Goal: Information Seeking & Learning: Learn about a topic

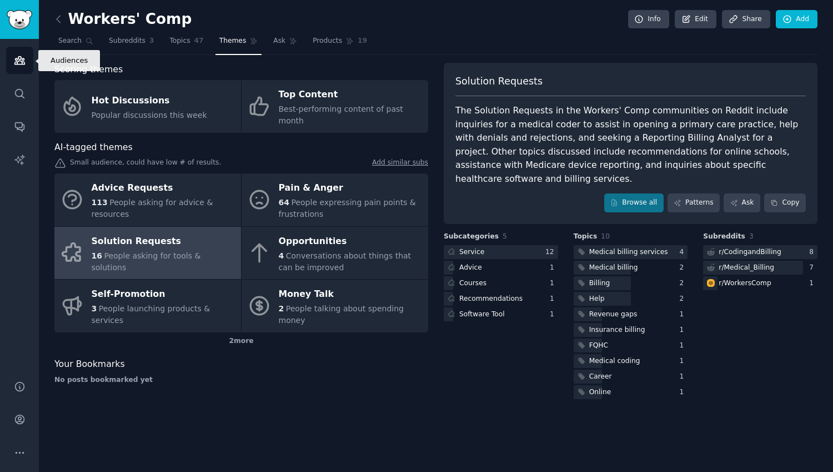
click at [24, 58] on icon "Sidebar" at bounding box center [20, 60] width 12 height 12
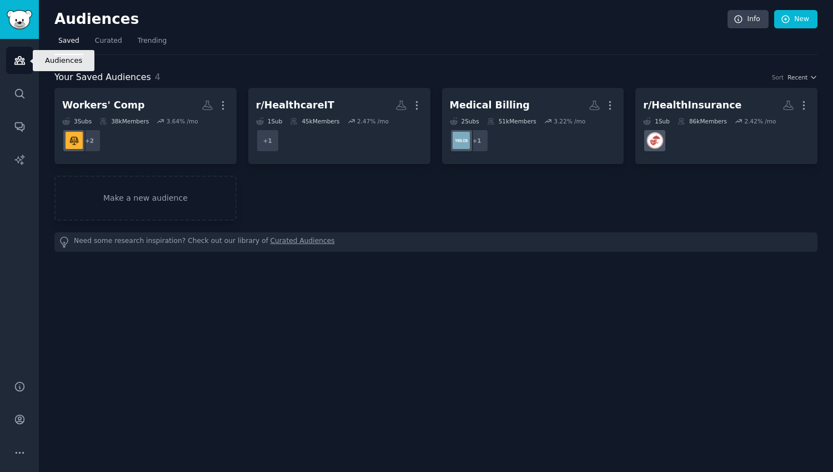
click at [19, 59] on icon "Sidebar" at bounding box center [19, 61] width 10 height 8
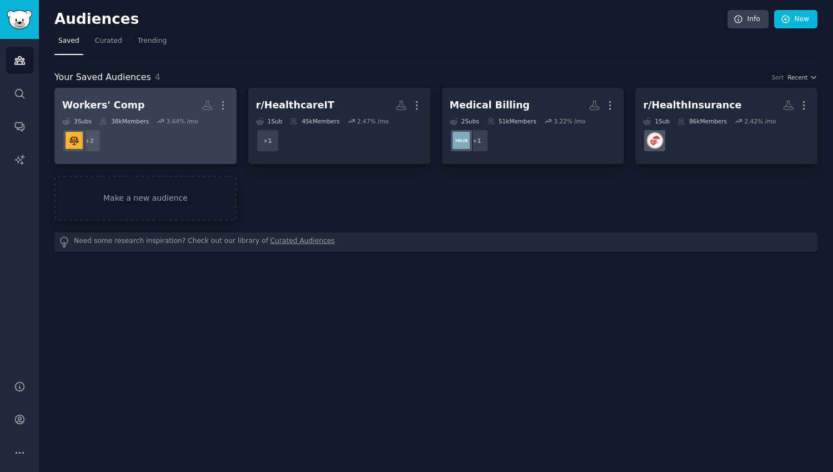
click at [151, 96] on h2 "Workers' Comp More" at bounding box center [145, 105] width 167 height 19
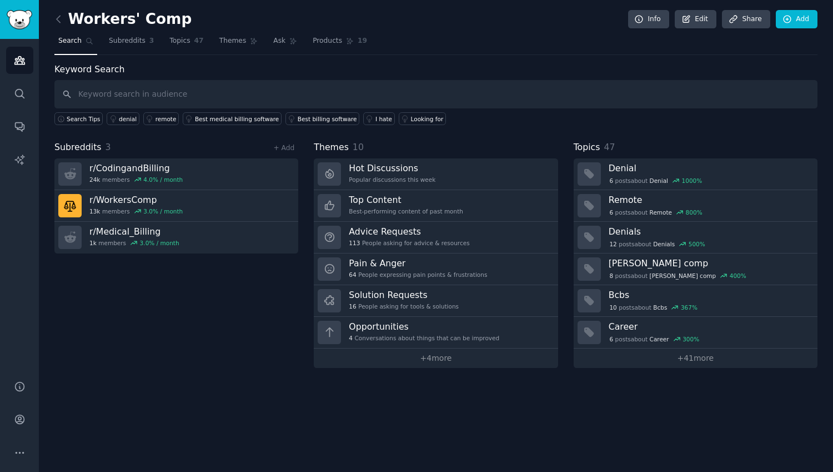
click at [94, 93] on input "text" at bounding box center [435, 94] width 763 height 28
type input "Fee schedule"
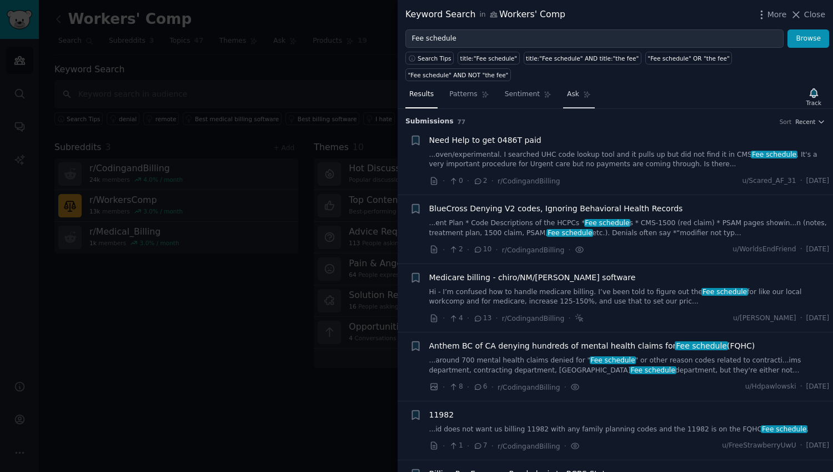
click at [567, 94] on span "Ask" at bounding box center [573, 94] width 12 height 10
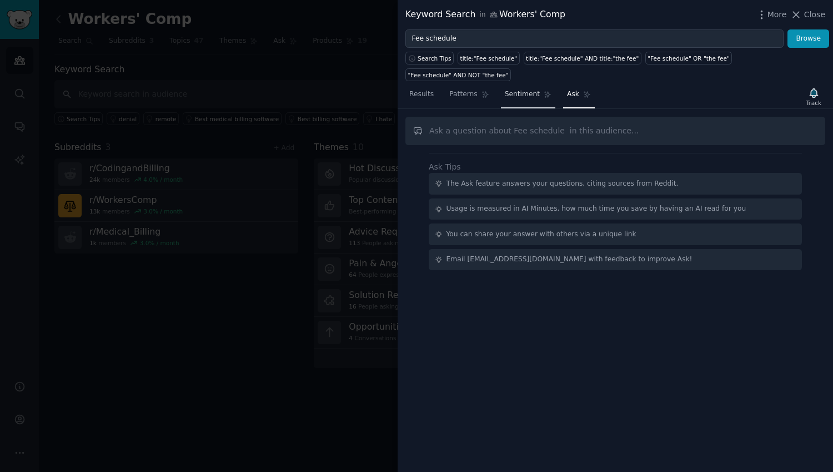
click at [524, 86] on link "Sentiment" at bounding box center [528, 97] width 54 height 23
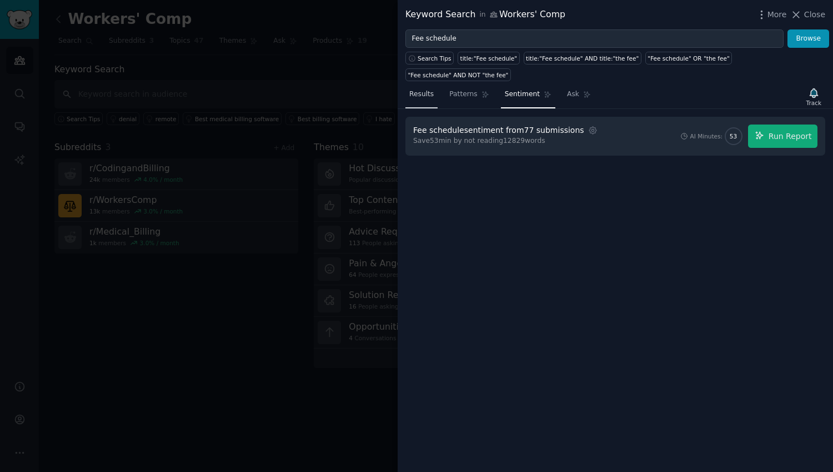
click at [421, 101] on link "Results" at bounding box center [422, 97] width 32 height 23
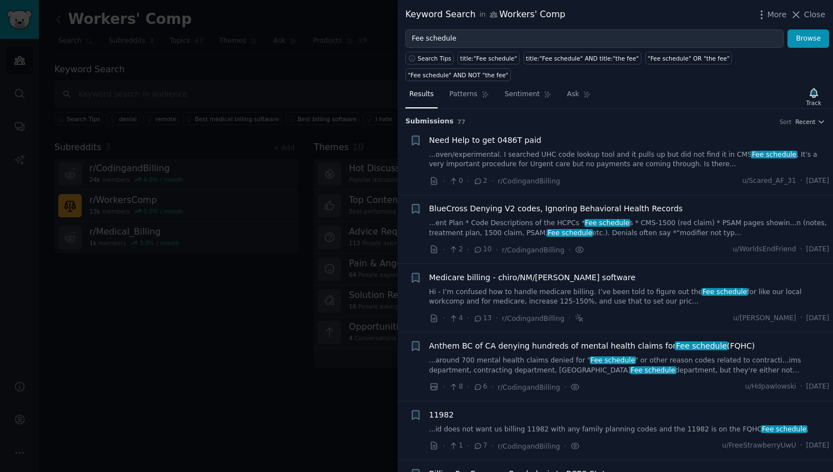
click at [580, 138] on div "Need Help to get 0486T paid" at bounding box center [629, 140] width 401 height 12
click at [501, 138] on span "Need Help to get 0486T paid" at bounding box center [485, 140] width 112 height 12
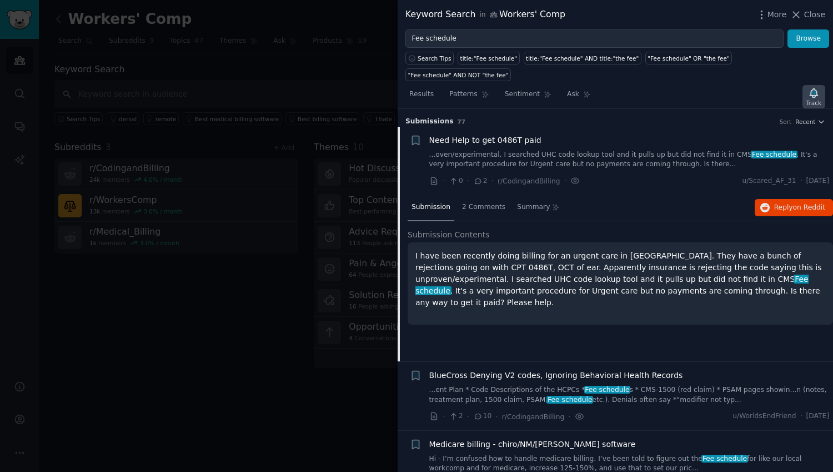
click at [816, 94] on icon "button" at bounding box center [814, 92] width 8 height 9
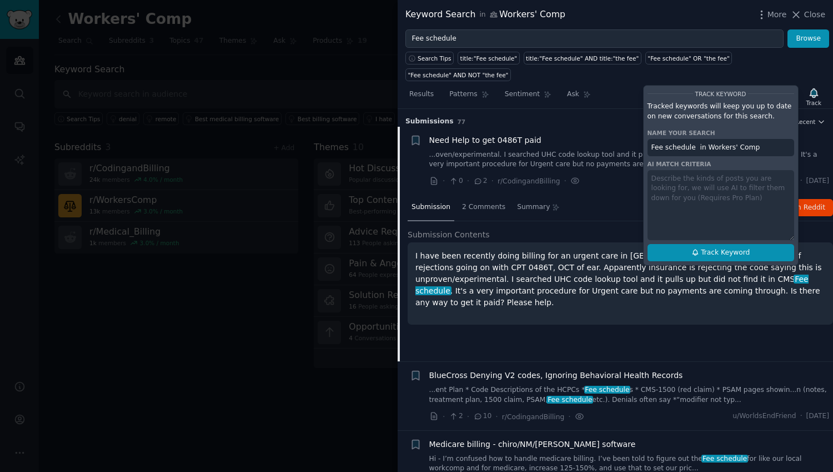
click at [739, 254] on span "Track Keyword" at bounding box center [725, 253] width 49 height 10
type input "Fee schedule in Workers' Comp"
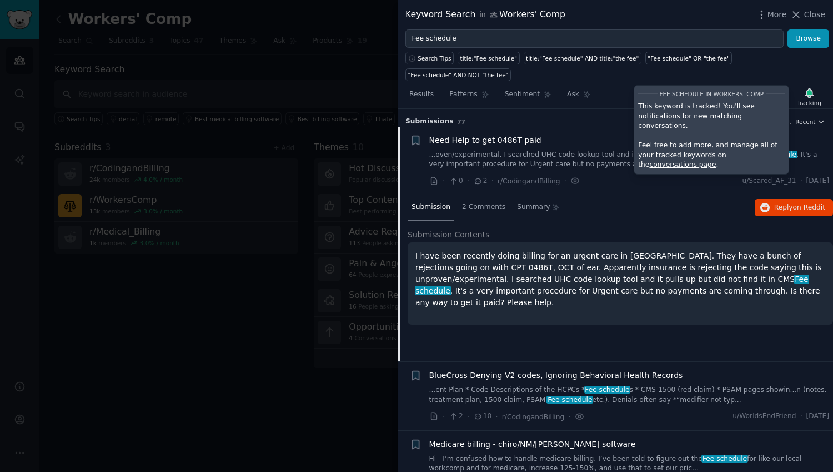
click at [773, 65] on div "Search Tips title:"Fee schedule" title:"Fee schedule" AND title:"the fee" "Fee …" at bounding box center [616, 64] width 436 height 33
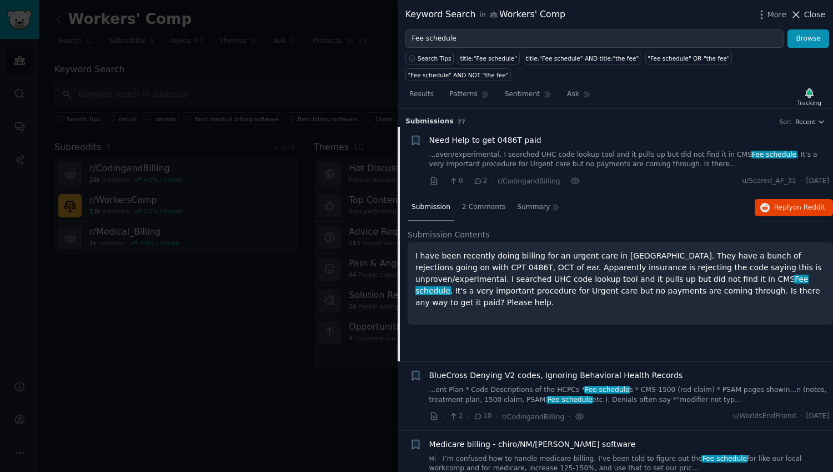
click at [800, 14] on icon at bounding box center [797, 15] width 12 height 12
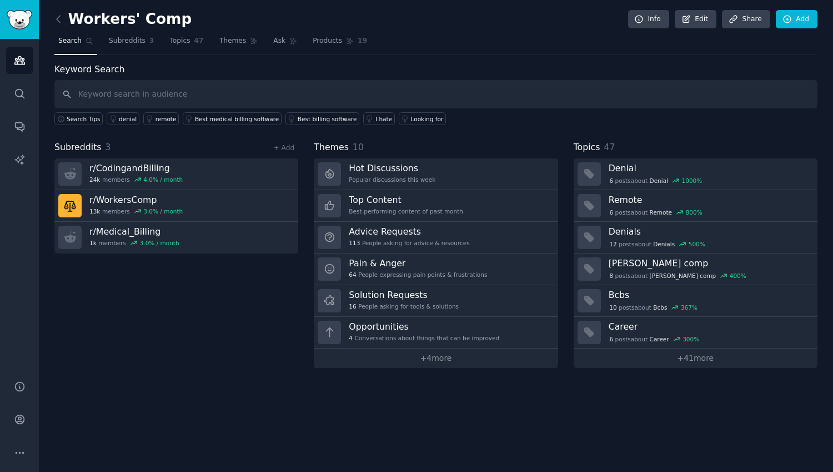
click at [217, 300] on div "Subreddits 3 + Add r/ CodingandBilling 24k members 4.0 % / month r/ WorkersComp…" at bounding box center [176, 254] width 244 height 227
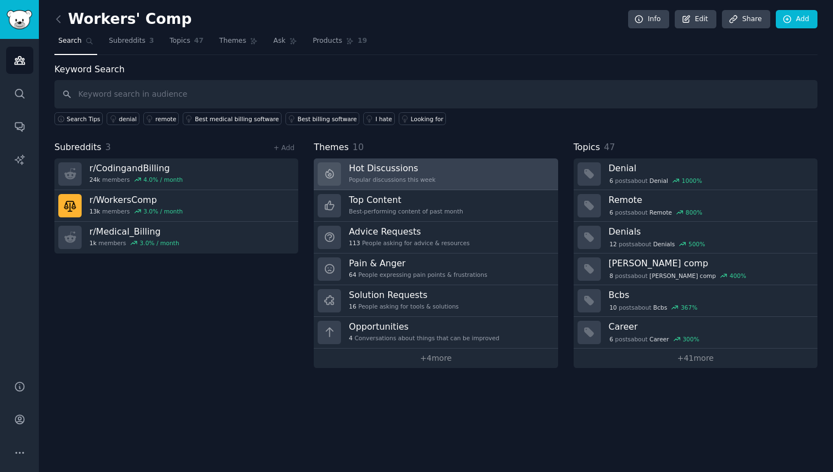
click at [364, 174] on div "Hot Discussions Popular discussions this week" at bounding box center [392, 173] width 87 height 23
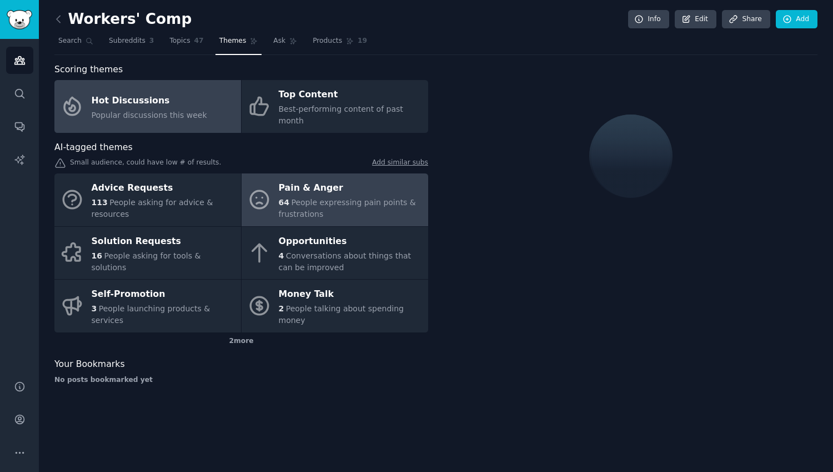
click at [302, 198] on span "People expressing pain points & frustrations" at bounding box center [347, 208] width 137 height 21
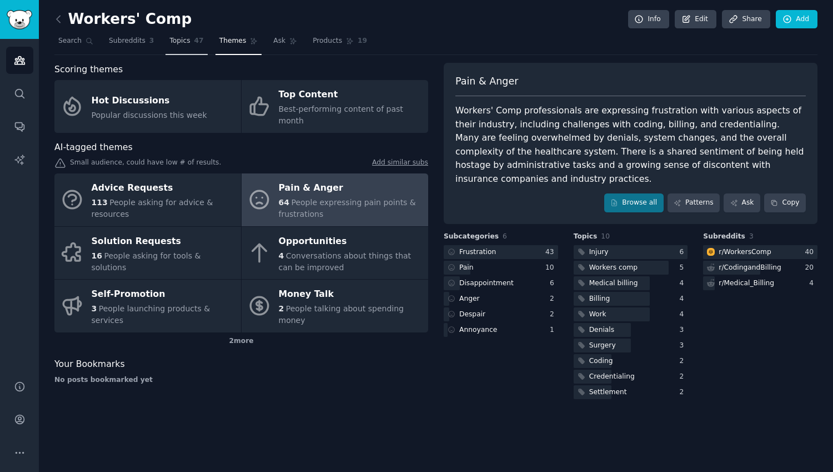
click at [188, 43] on span "Topics" at bounding box center [179, 41] width 21 height 10
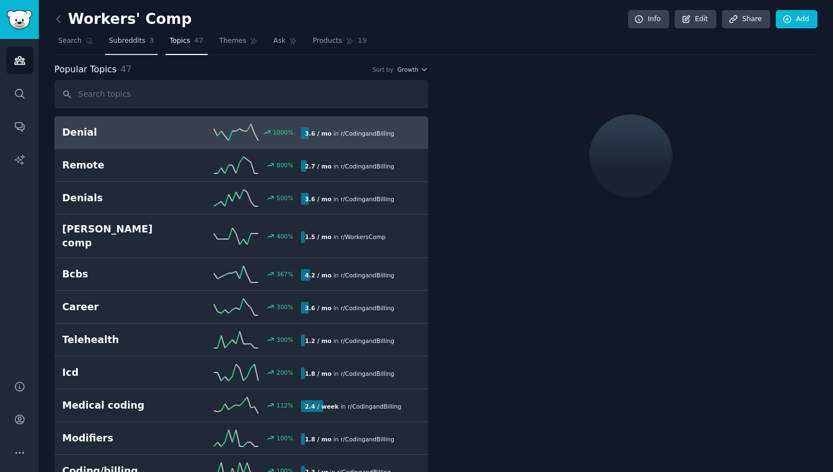
click at [133, 41] on span "Subreddits" at bounding box center [127, 41] width 37 height 10
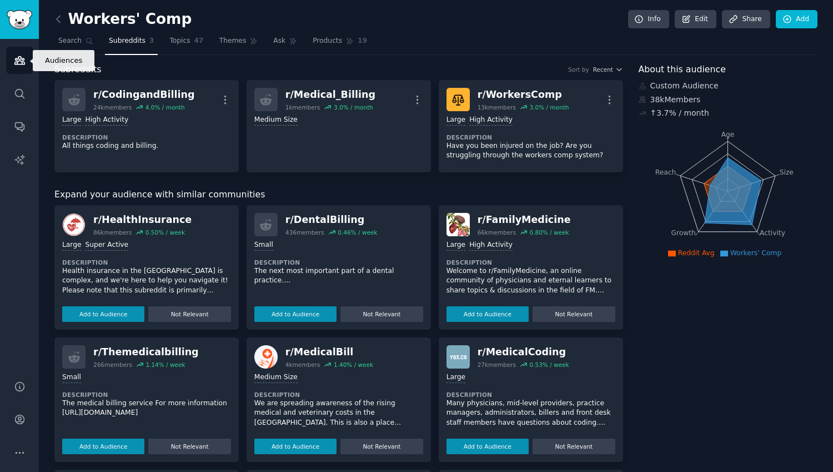
click at [16, 54] on icon "Sidebar" at bounding box center [20, 60] width 12 height 12
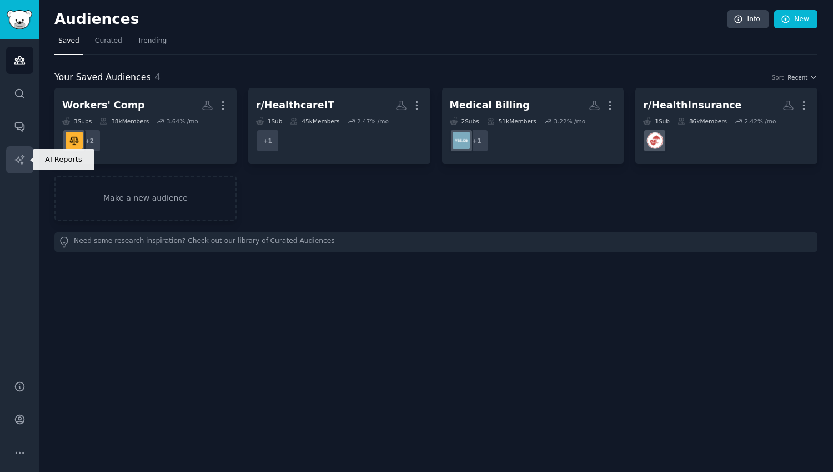
click at [21, 156] on icon "Sidebar" at bounding box center [20, 160] width 12 height 12
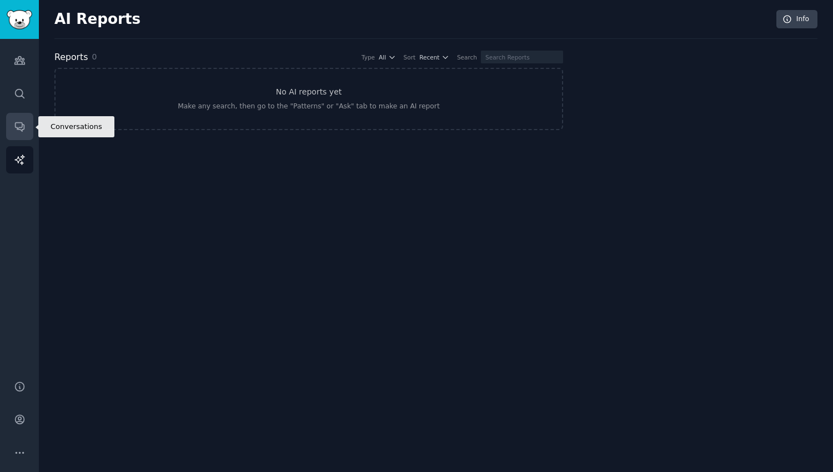
click at [19, 120] on link "Conversations" at bounding box center [19, 126] width 27 height 27
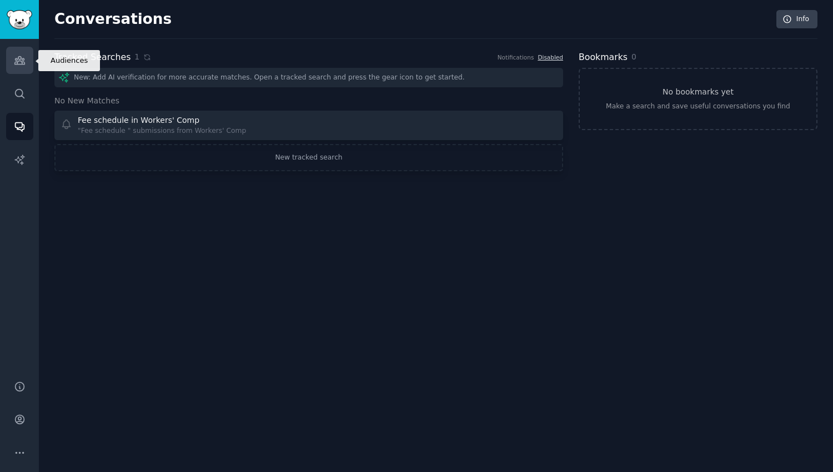
click at [24, 59] on icon "Sidebar" at bounding box center [20, 60] width 12 height 12
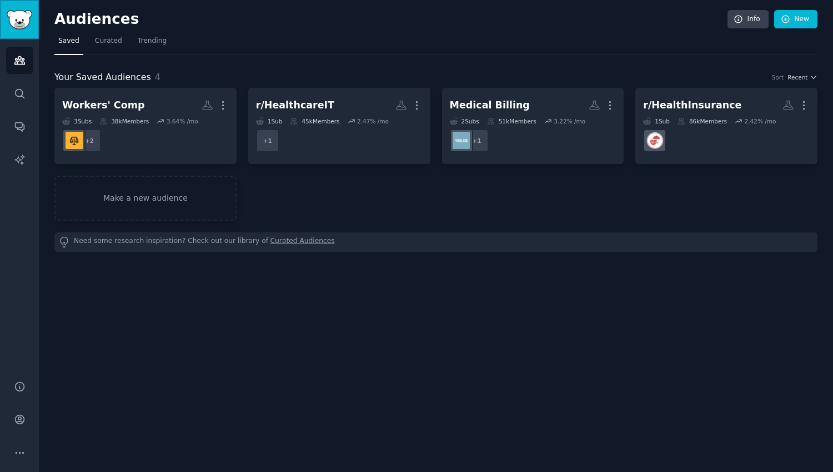
click at [19, 10] on img "Sidebar" at bounding box center [20, 19] width 26 height 19
click at [104, 47] on link "Curated" at bounding box center [108, 43] width 35 height 23
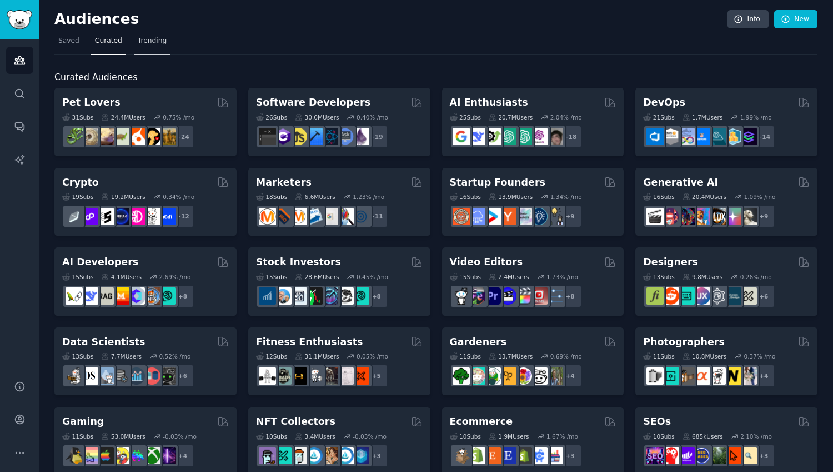
click at [146, 42] on span "Trending" at bounding box center [152, 41] width 29 height 10
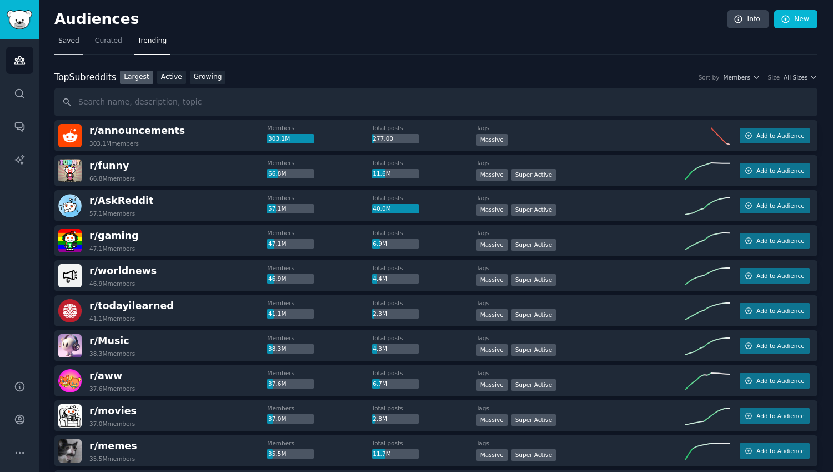
click at [77, 43] on span "Saved" at bounding box center [68, 41] width 21 height 10
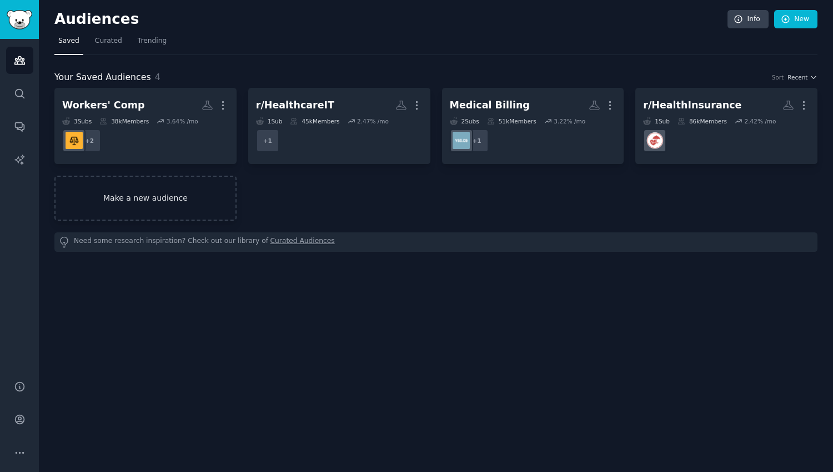
click at [188, 199] on link "Make a new audience" at bounding box center [145, 198] width 182 height 45
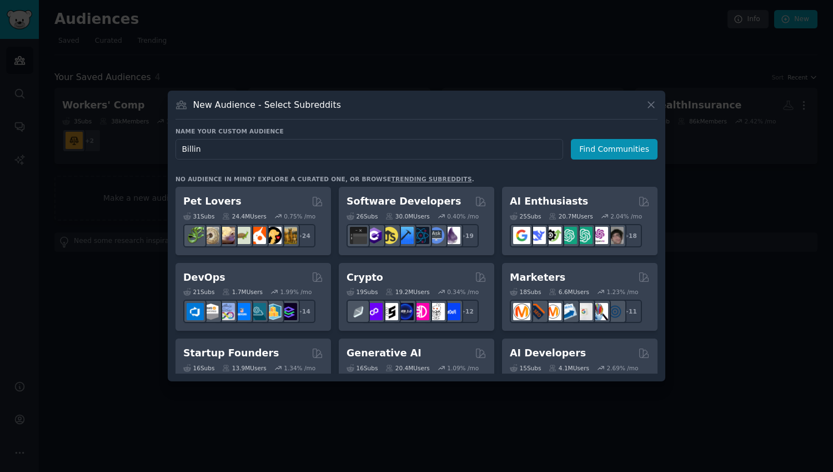
type input "Billing"
click button "Find Communities" at bounding box center [614, 149] width 87 height 21
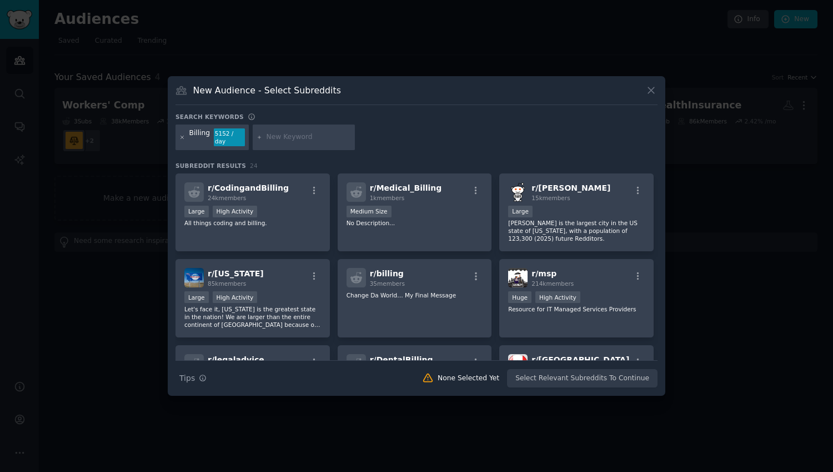
click at [181, 138] on icon at bounding box center [182, 137] width 6 height 6
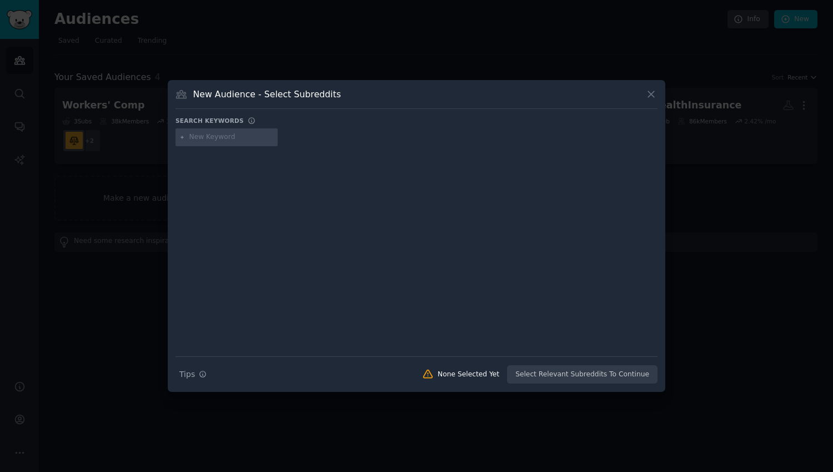
click at [223, 140] on input "text" at bounding box center [231, 137] width 84 height 10
type input "Ortho"
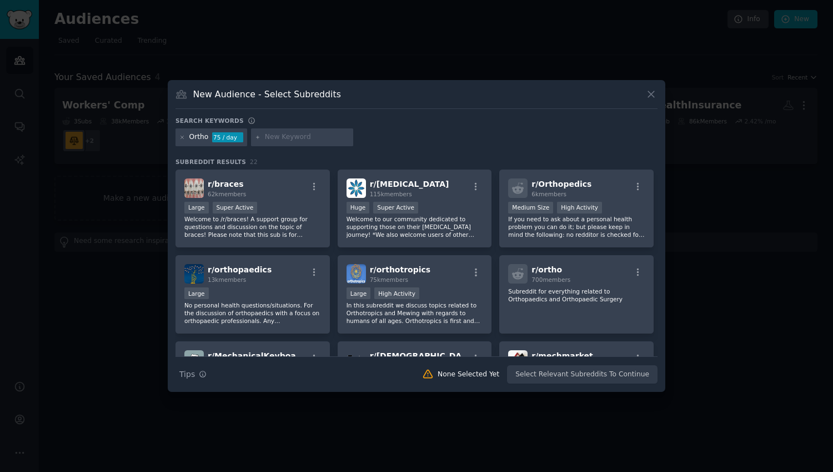
click at [186, 134] on div "Ortho 75 / day" at bounding box center [212, 137] width 72 height 18
click at [184, 138] on icon at bounding box center [182, 137] width 6 height 6
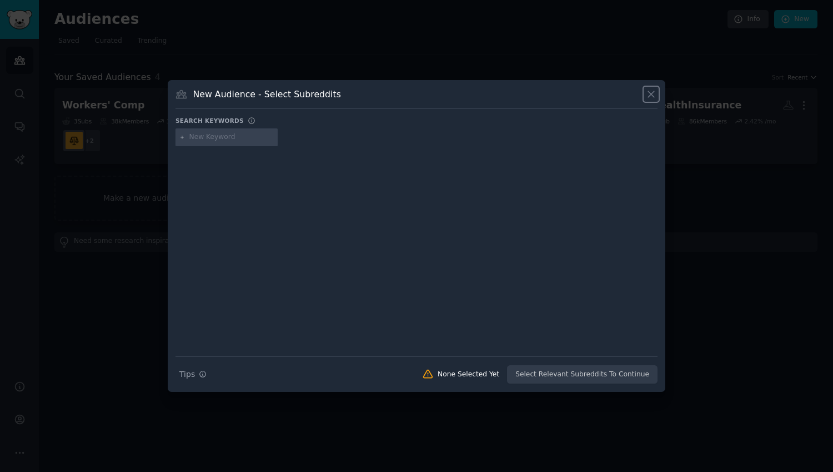
click at [652, 96] on icon at bounding box center [652, 94] width 12 height 12
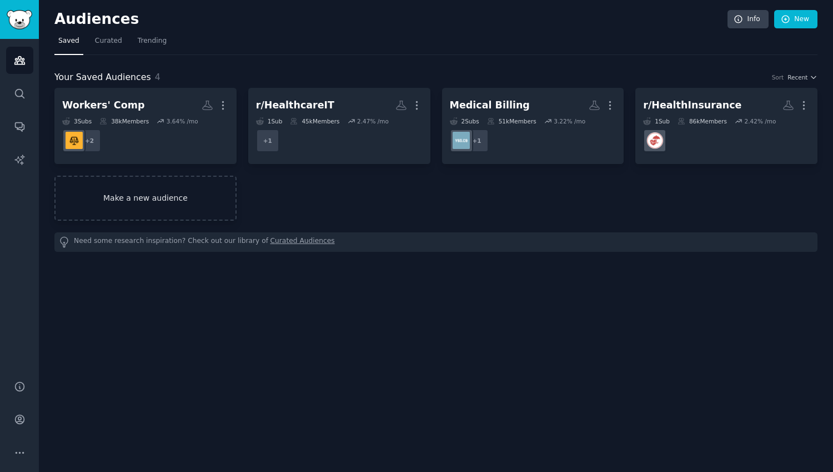
click at [166, 203] on link "Make a new audience" at bounding box center [145, 198] width 182 height 45
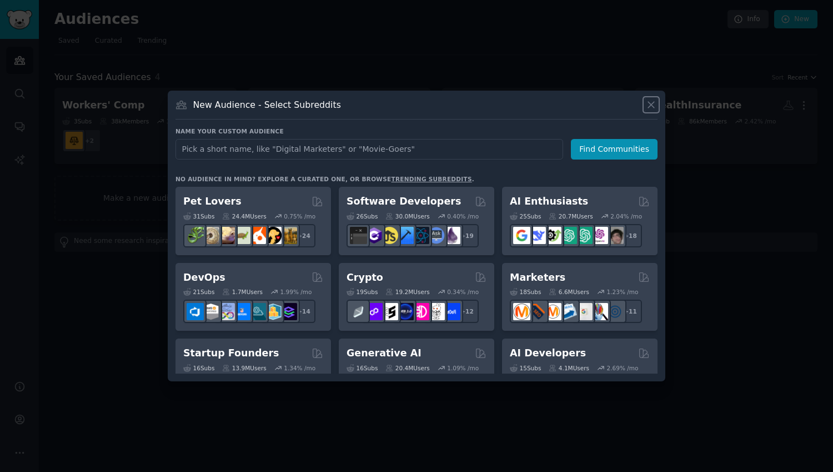
click at [653, 106] on icon at bounding box center [652, 105] width 12 height 12
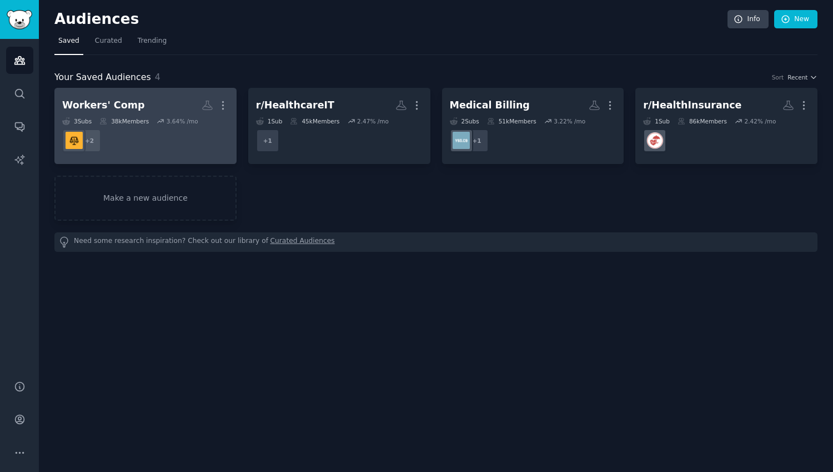
click at [154, 113] on h2 "Workers' Comp More" at bounding box center [145, 105] width 167 height 19
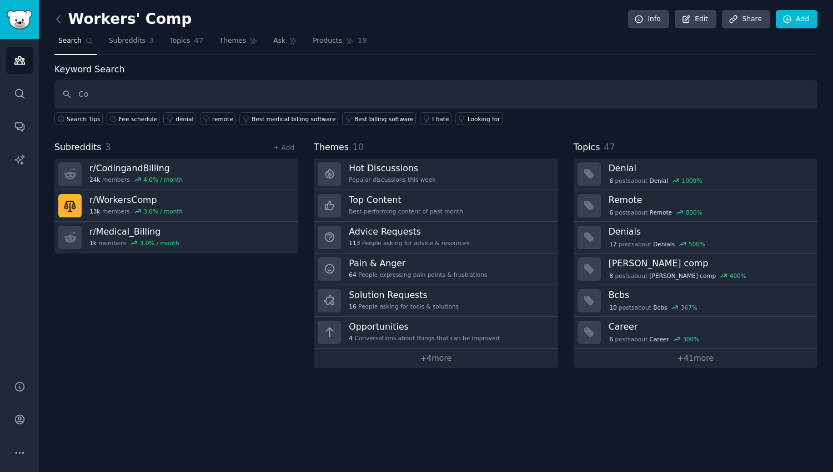
type input "C"
type input "Conference"
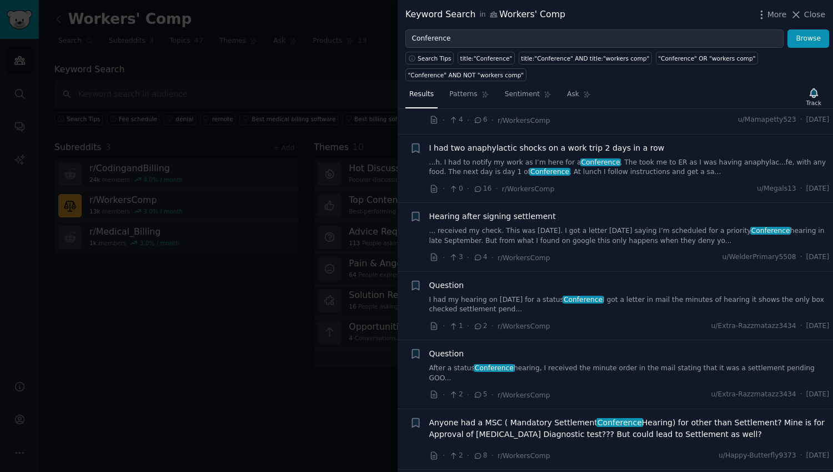
scroll to position [134, 0]
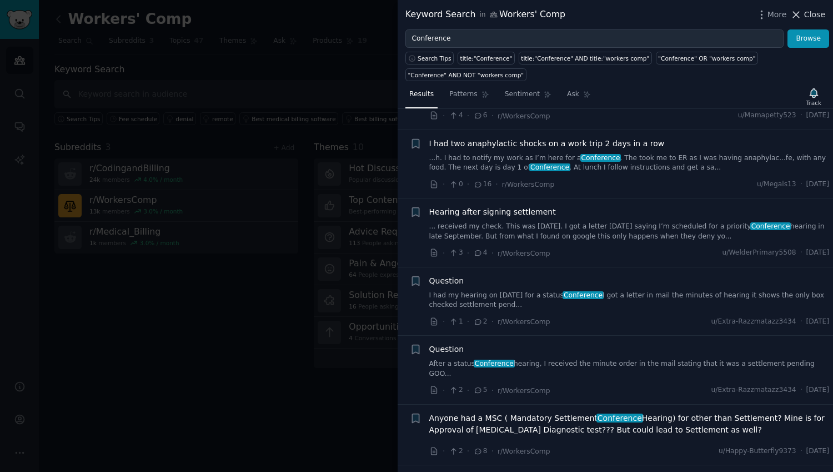
click at [814, 17] on span "Close" at bounding box center [814, 15] width 21 height 12
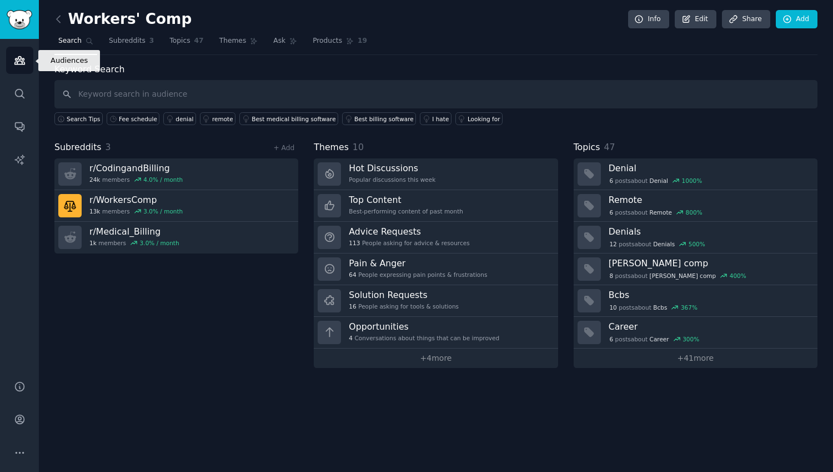
click at [23, 48] on link "Audiences" at bounding box center [19, 60] width 27 height 27
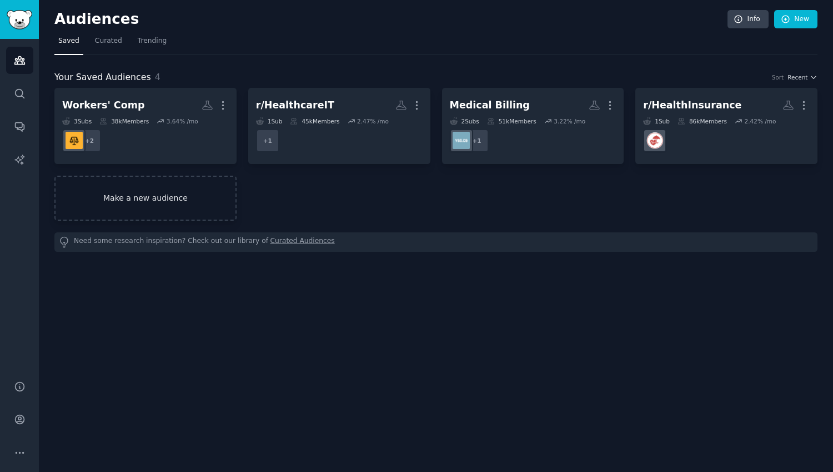
click at [174, 202] on link "Make a new audience" at bounding box center [145, 198] width 182 height 45
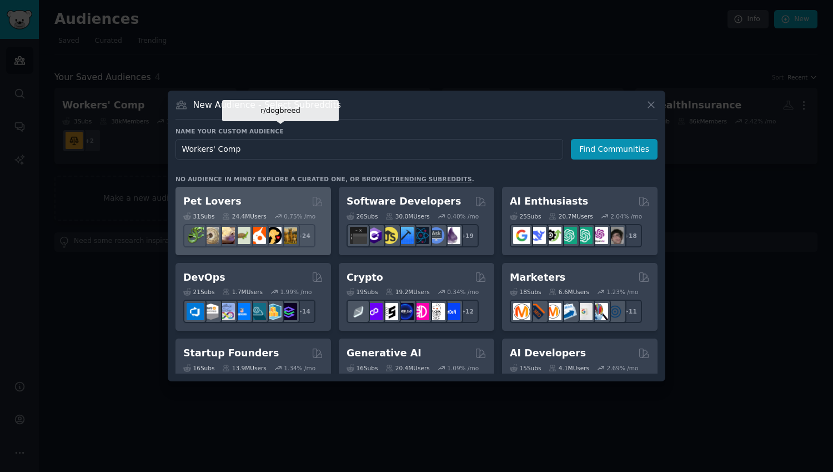
type input "Workers' Comp"
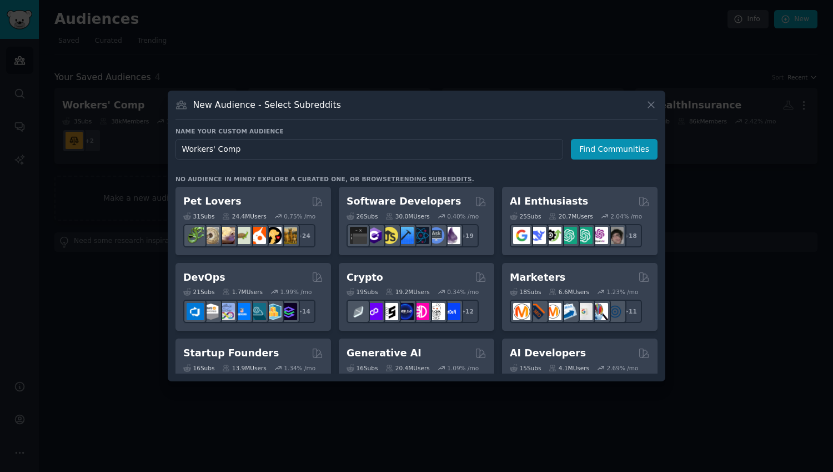
click at [299, 150] on input "Workers' Comp" at bounding box center [370, 149] width 388 height 21
type input "WCI"
click button "Find Communities" at bounding box center [614, 149] width 87 height 21
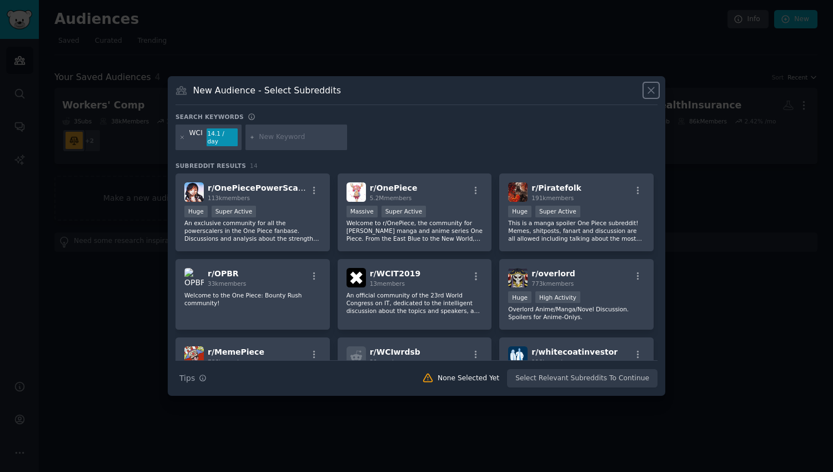
click at [656, 93] on icon at bounding box center [652, 90] width 12 height 12
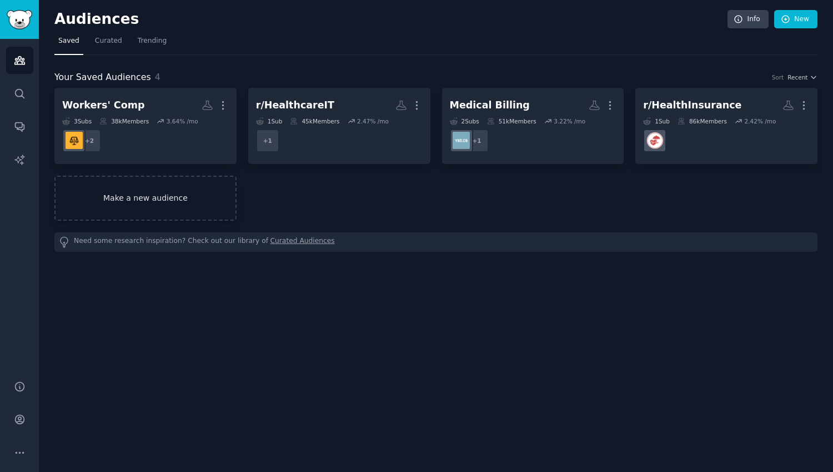
click at [168, 199] on link "Make a new audience" at bounding box center [145, 198] width 182 height 45
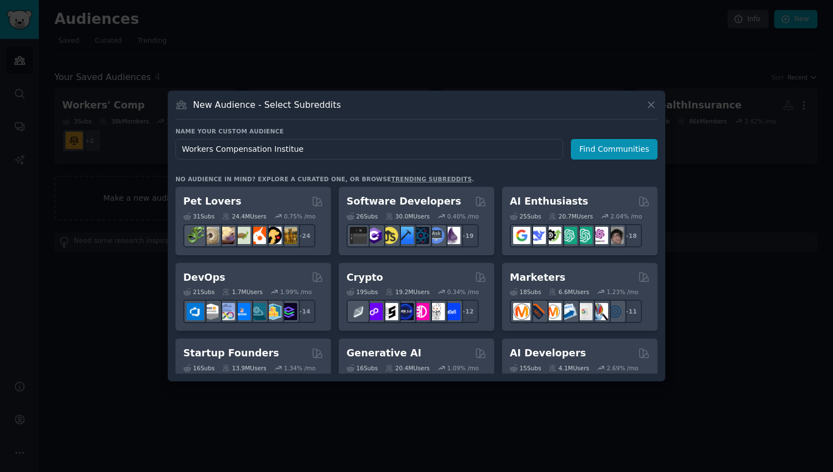
type input "Workers Compensation Institue"
click at [277, 153] on input "Workers Compensation Institue" at bounding box center [370, 149] width 388 height 21
click at [278, 159] on input "Workers Compensation Institue" at bounding box center [370, 149] width 388 height 21
click at [283, 147] on input "Workers Compensation Institue" at bounding box center [370, 149] width 388 height 21
click at [273, 148] on input "Workers Compensation Institue" at bounding box center [370, 149] width 388 height 21
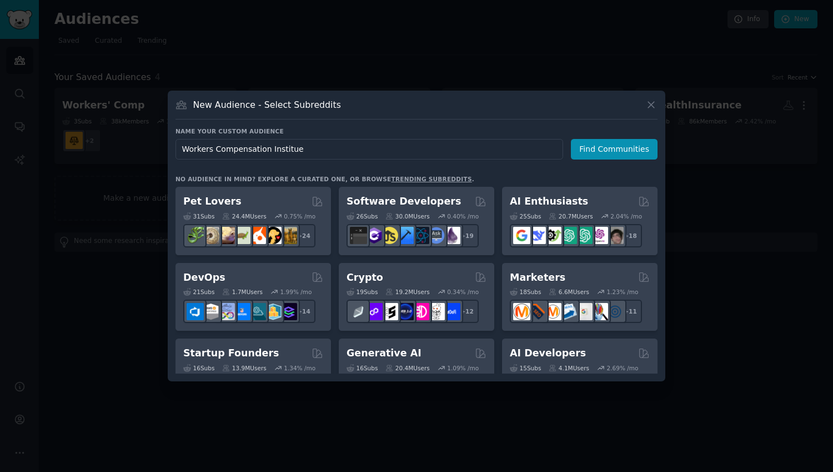
click at [273, 148] on input "Workers Compensation Institue" at bounding box center [370, 149] width 388 height 21
click at [652, 103] on icon at bounding box center [651, 105] width 6 height 6
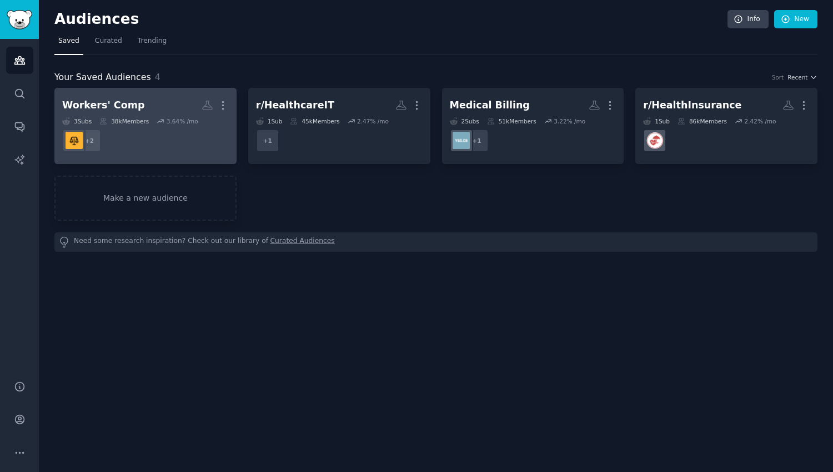
click at [209, 144] on dd "+ 2" at bounding box center [145, 140] width 167 height 31
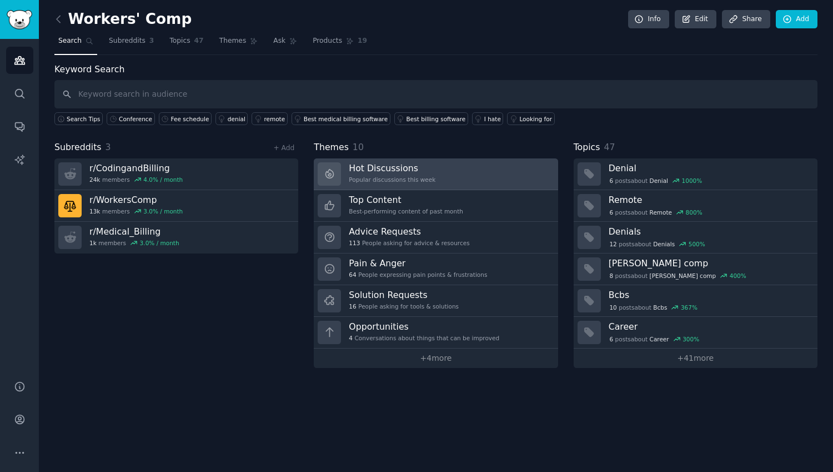
click at [478, 175] on link "Hot Discussions Popular discussions this week" at bounding box center [436, 174] width 244 height 32
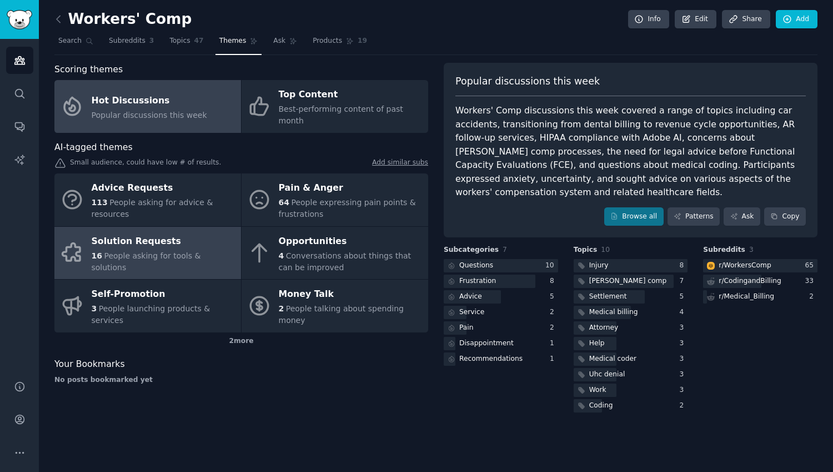
click at [172, 241] on div "Solution Requests" at bounding box center [164, 241] width 144 height 18
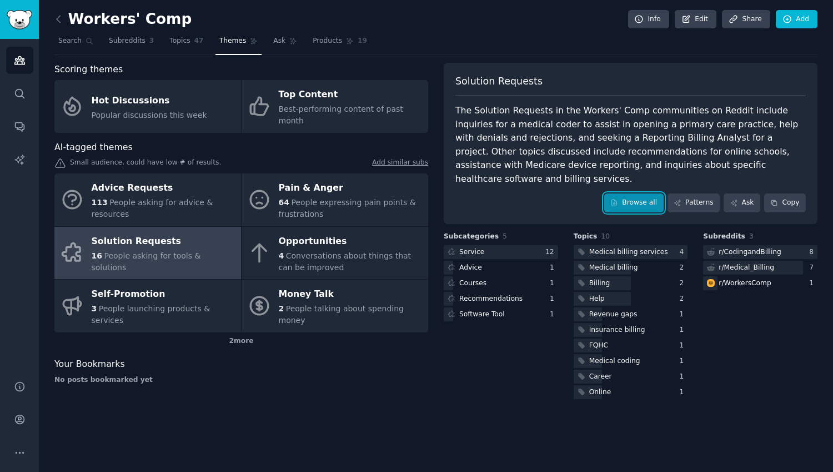
click at [641, 193] on link "Browse all" at bounding box center [633, 202] width 59 height 19
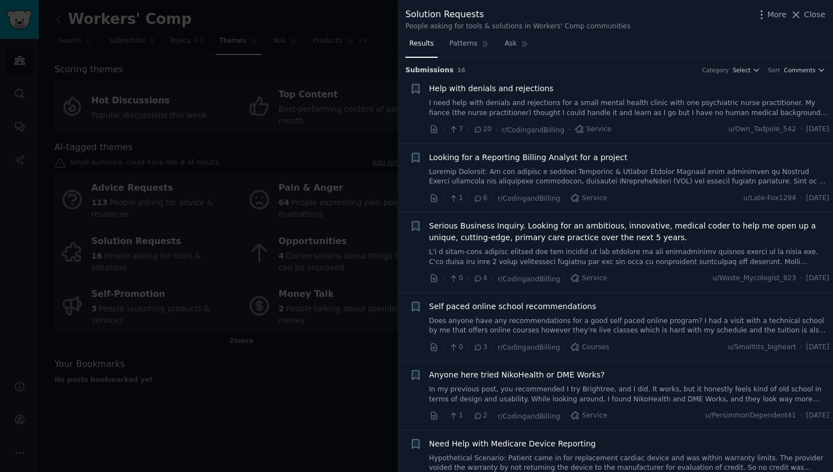
click at [484, 105] on link "I need help with denials and rejections for a small mental health clinic with o…" at bounding box center [629, 107] width 401 height 19
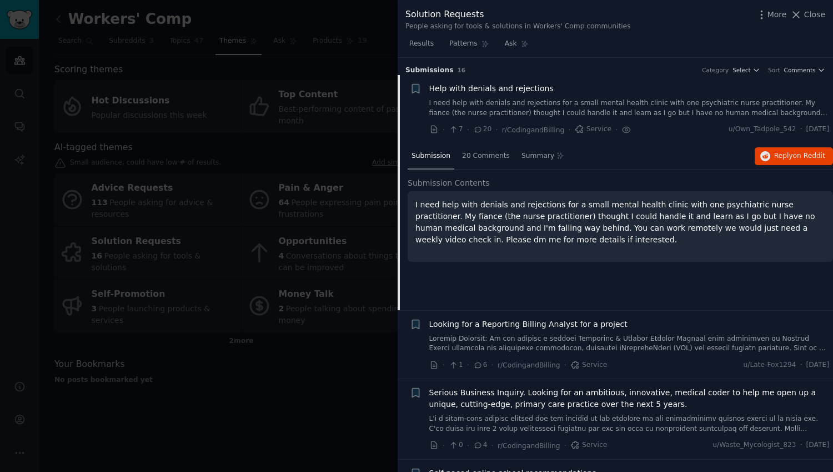
scroll to position [17, 0]
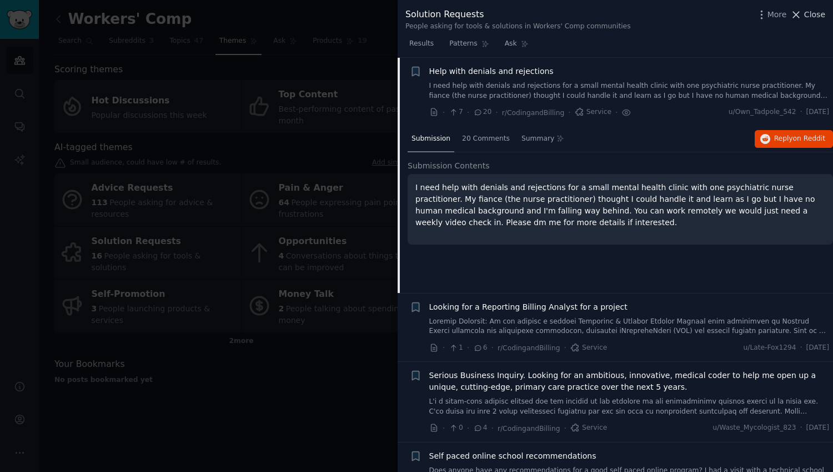
click at [800, 13] on icon at bounding box center [797, 15] width 12 height 12
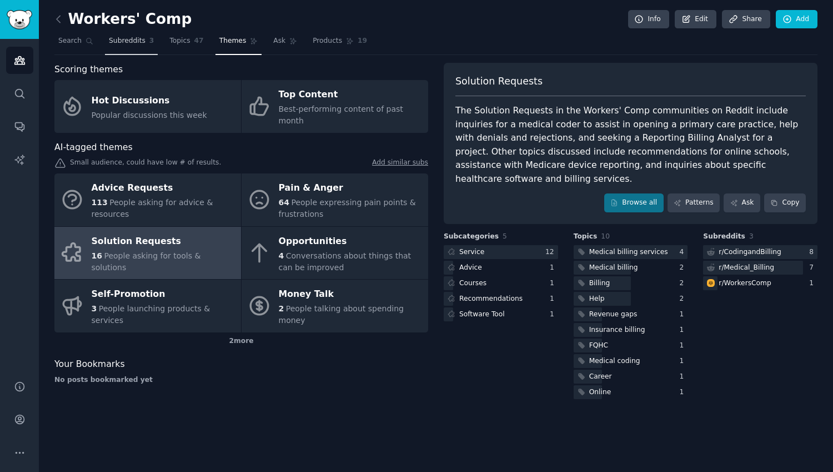
click at [134, 42] on span "Subreddits" at bounding box center [127, 41] width 37 height 10
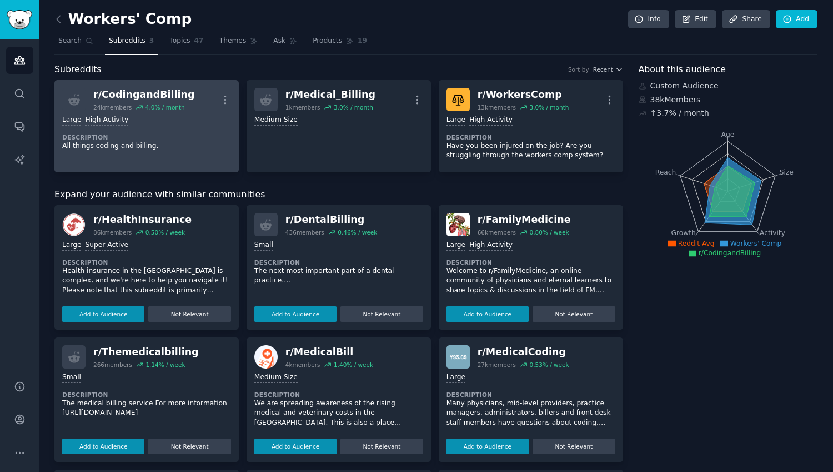
click at [208, 153] on div "Large High Activity Description All things coding and billing." at bounding box center [146, 132] width 169 height 43
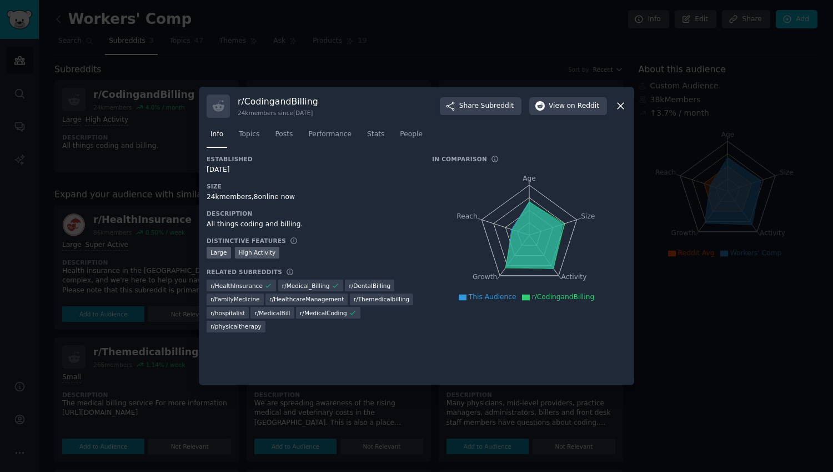
click at [622, 103] on icon at bounding box center [621, 106] width 12 height 12
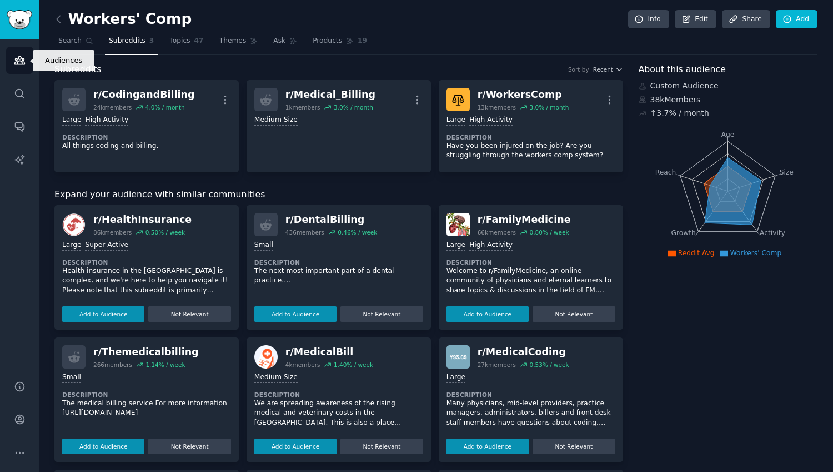
click at [18, 61] on icon "Sidebar" at bounding box center [20, 60] width 12 height 12
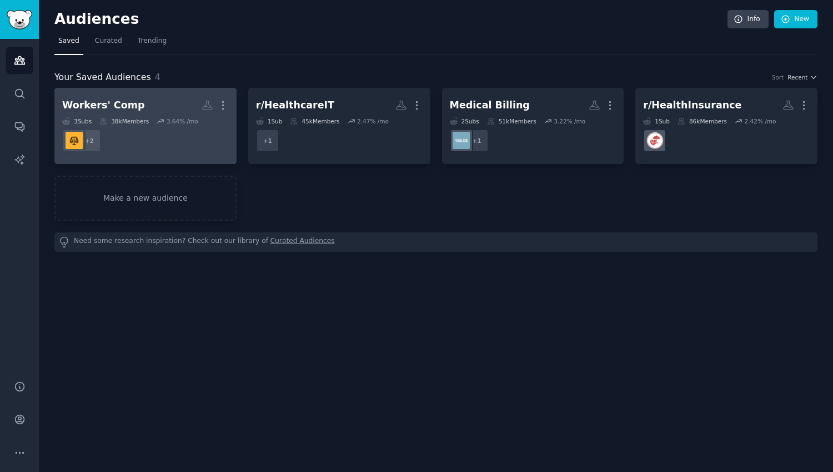
click at [184, 140] on dd "+ 2" at bounding box center [145, 140] width 167 height 31
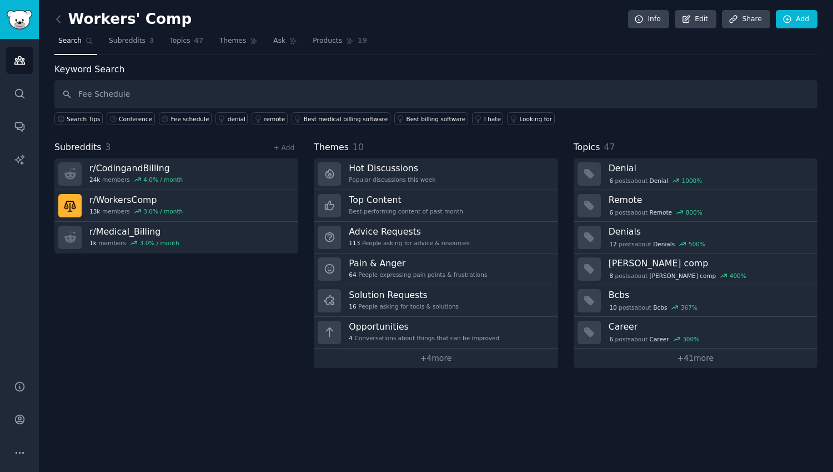
type input "Fee Schedule"
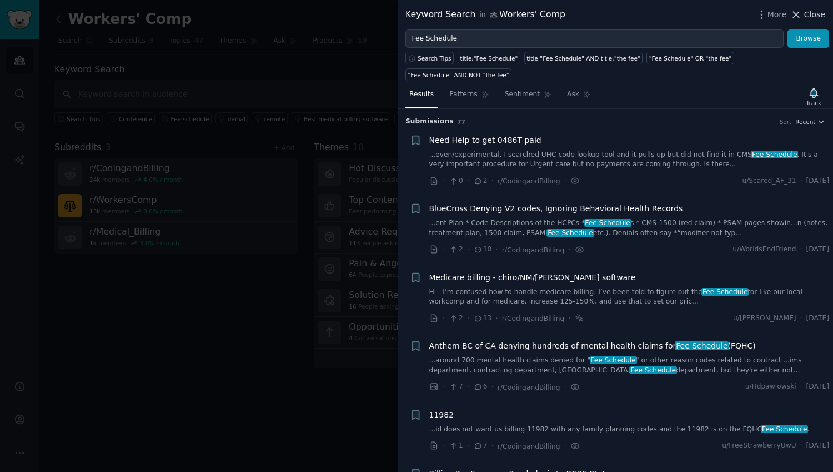
click at [800, 13] on icon at bounding box center [797, 15] width 12 height 12
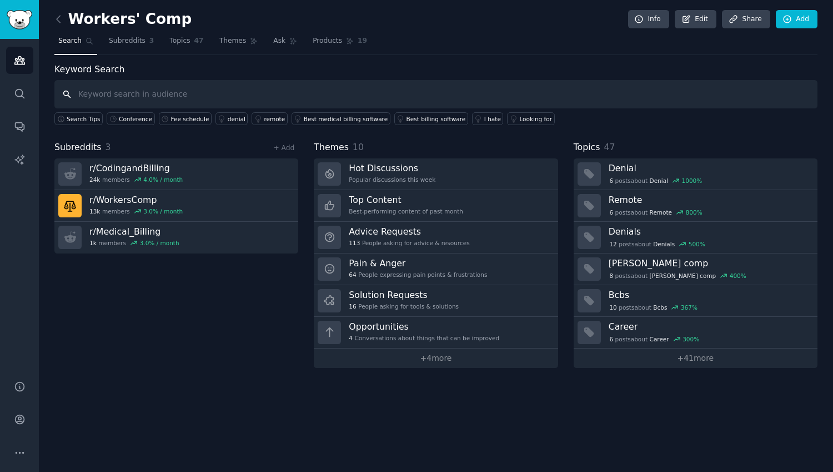
click at [86, 89] on input "text" at bounding box center [435, 94] width 763 height 28
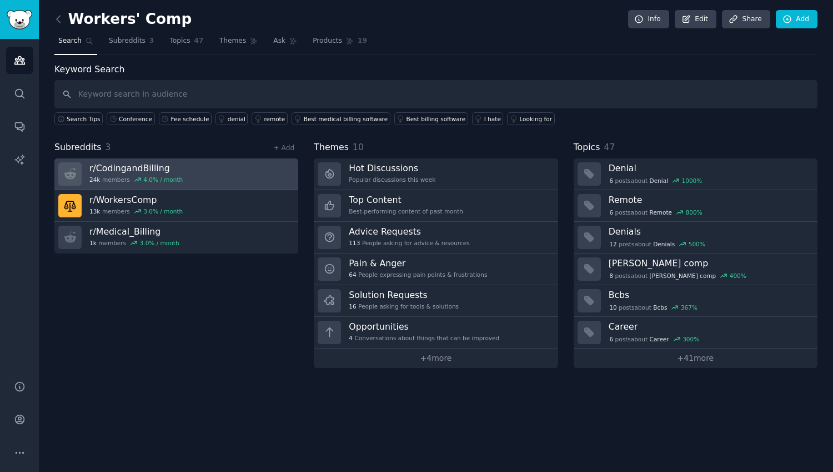
click at [265, 170] on link "r/ CodingandBilling 24k members 4.0 % / month" at bounding box center [176, 174] width 244 height 32
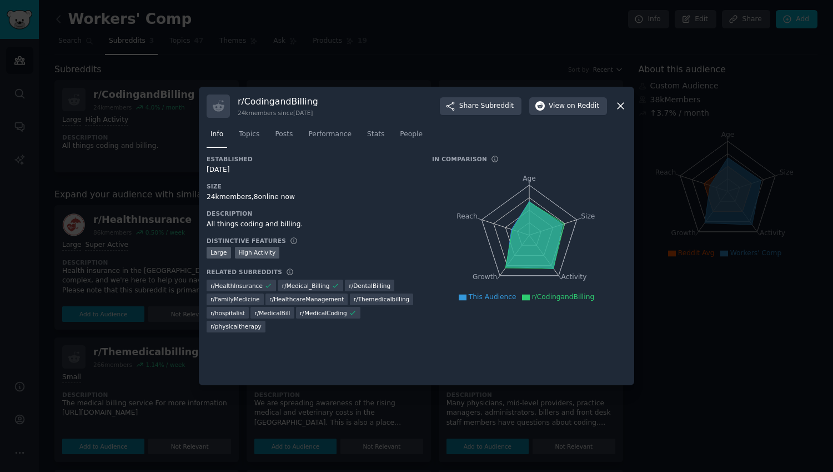
click at [622, 110] on icon at bounding box center [621, 106] width 12 height 12
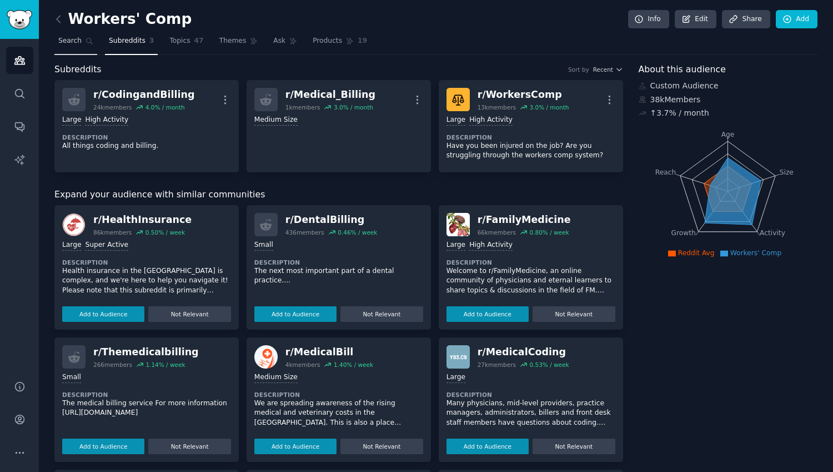
click at [72, 47] on link "Search" at bounding box center [75, 43] width 43 height 23
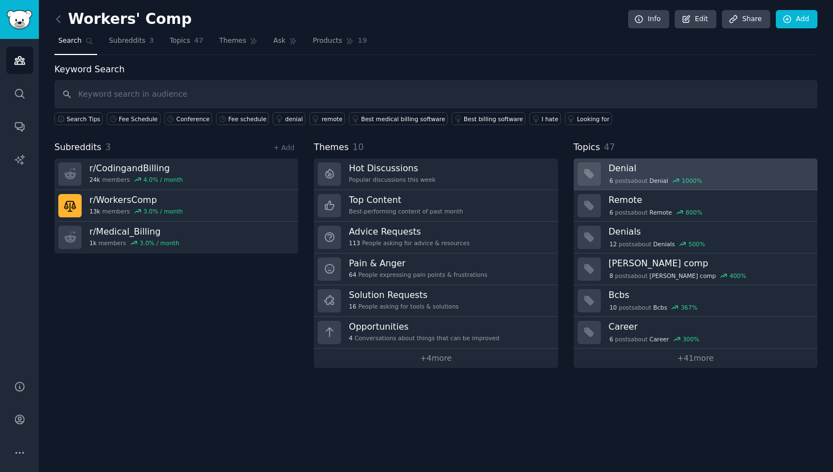
click at [641, 176] on div "6 post s about Denial 1000 %" at bounding box center [656, 181] width 94 height 10
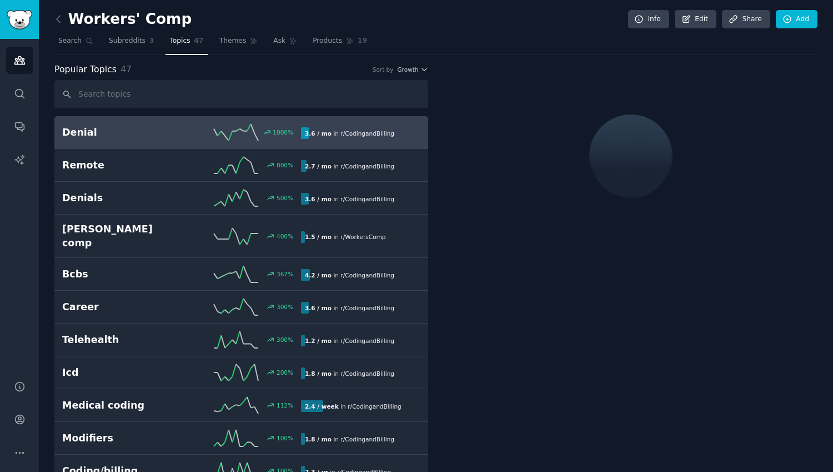
click at [148, 118] on link "Denial 1000 % 3.6 / mo in r/ CodingandBilling" at bounding box center [241, 132] width 374 height 33
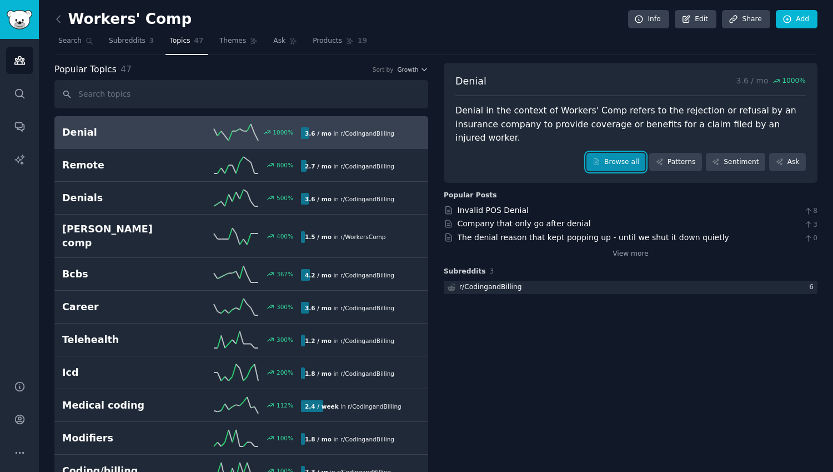
click at [612, 153] on link "Browse all" at bounding box center [616, 162] width 59 height 19
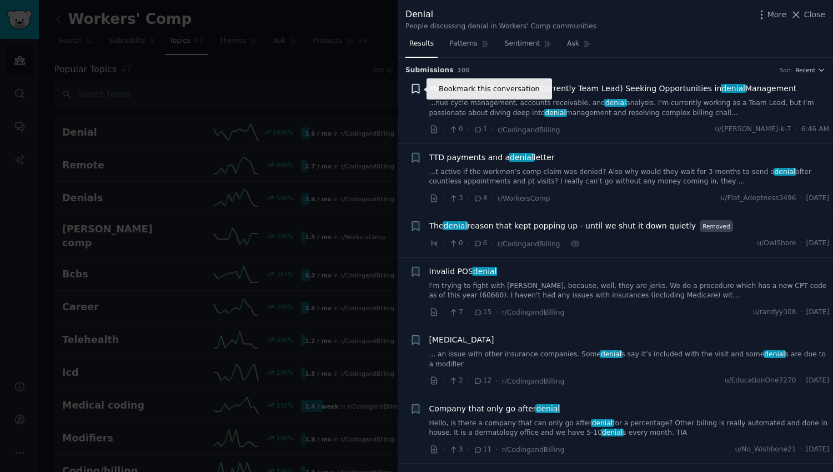
click at [414, 87] on icon "button" at bounding box center [415, 88] width 7 height 9
click at [821, 16] on span "Close" at bounding box center [814, 15] width 21 height 12
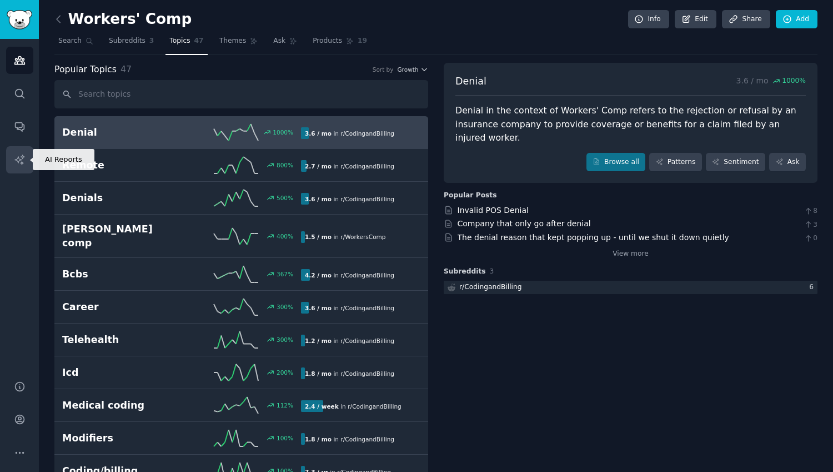
click at [16, 164] on icon "Sidebar" at bounding box center [20, 160] width 12 height 12
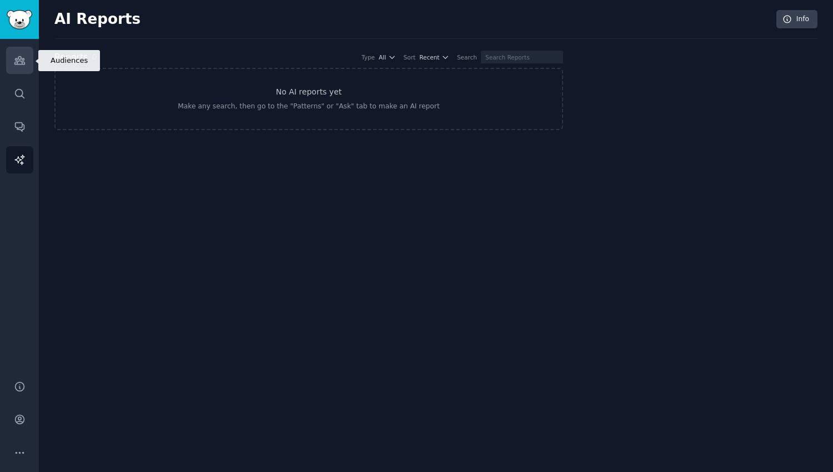
click at [21, 62] on icon "Sidebar" at bounding box center [20, 60] width 12 height 12
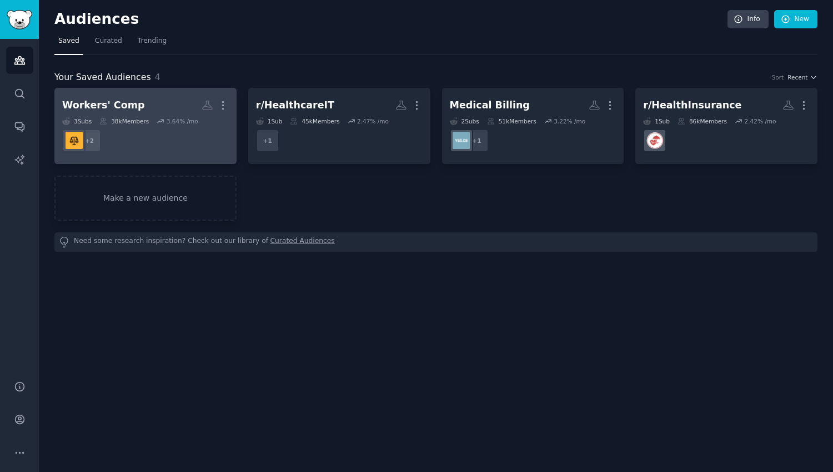
click at [155, 105] on h2 "Workers' Comp Custom Audience More" at bounding box center [145, 105] width 167 height 19
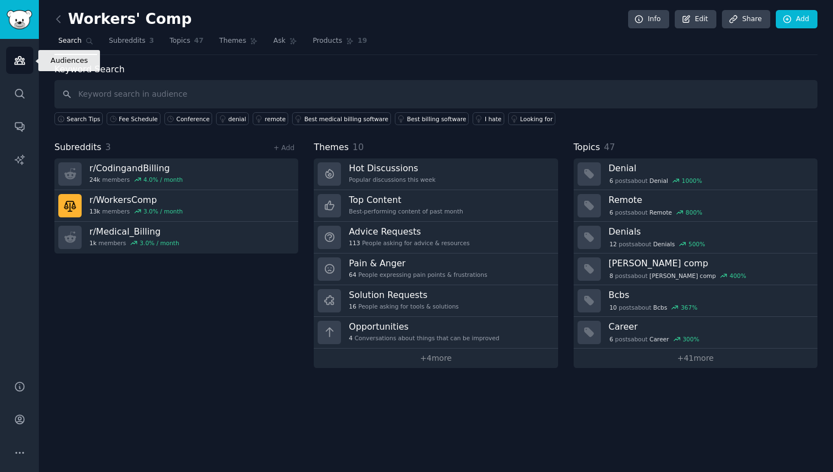
click at [17, 61] on icon "Sidebar" at bounding box center [20, 60] width 12 height 12
